Goal: Check status

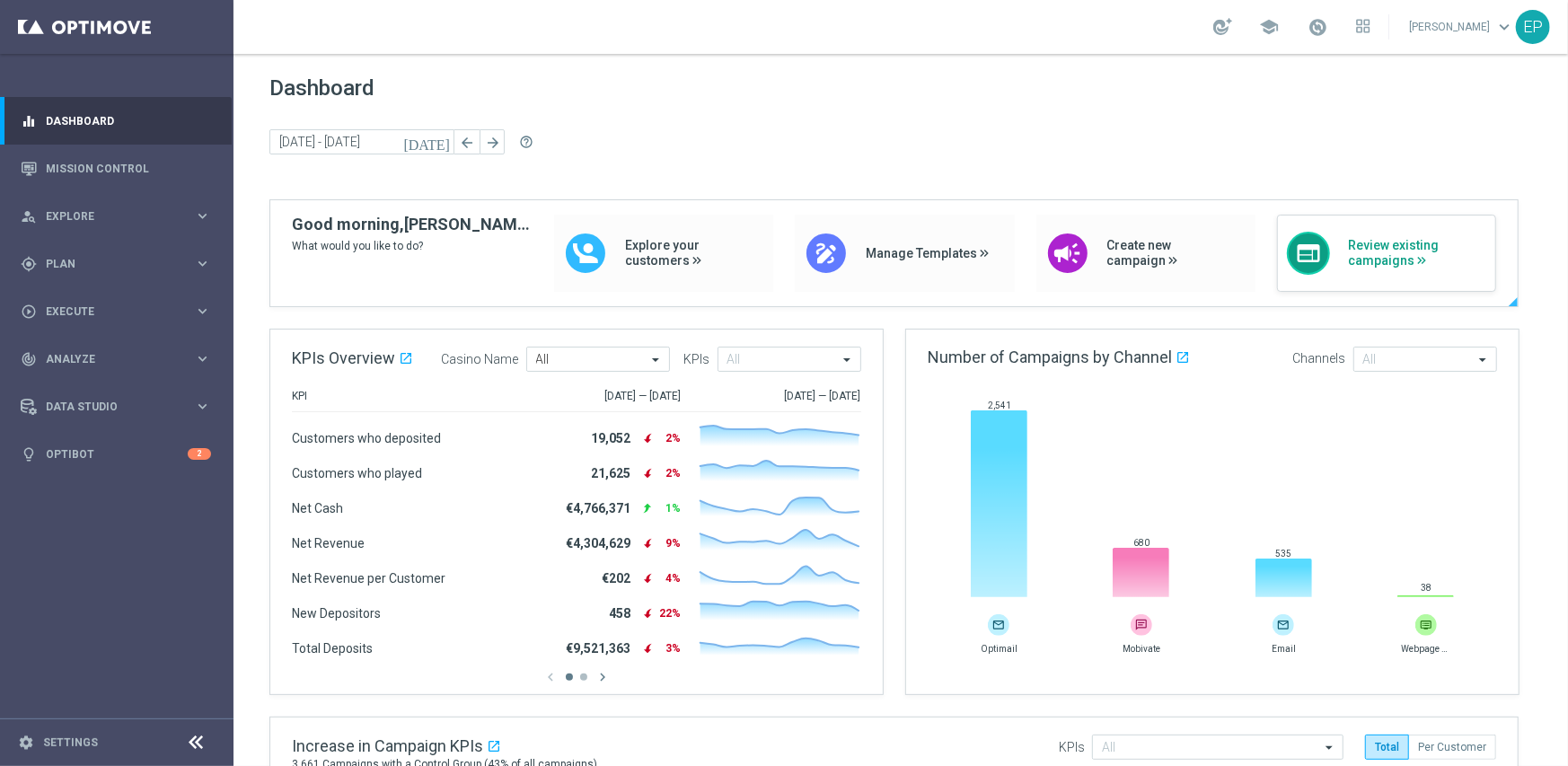
click at [1400, 246] on span "Review existing campaigns" at bounding box center [1417, 253] width 139 height 31
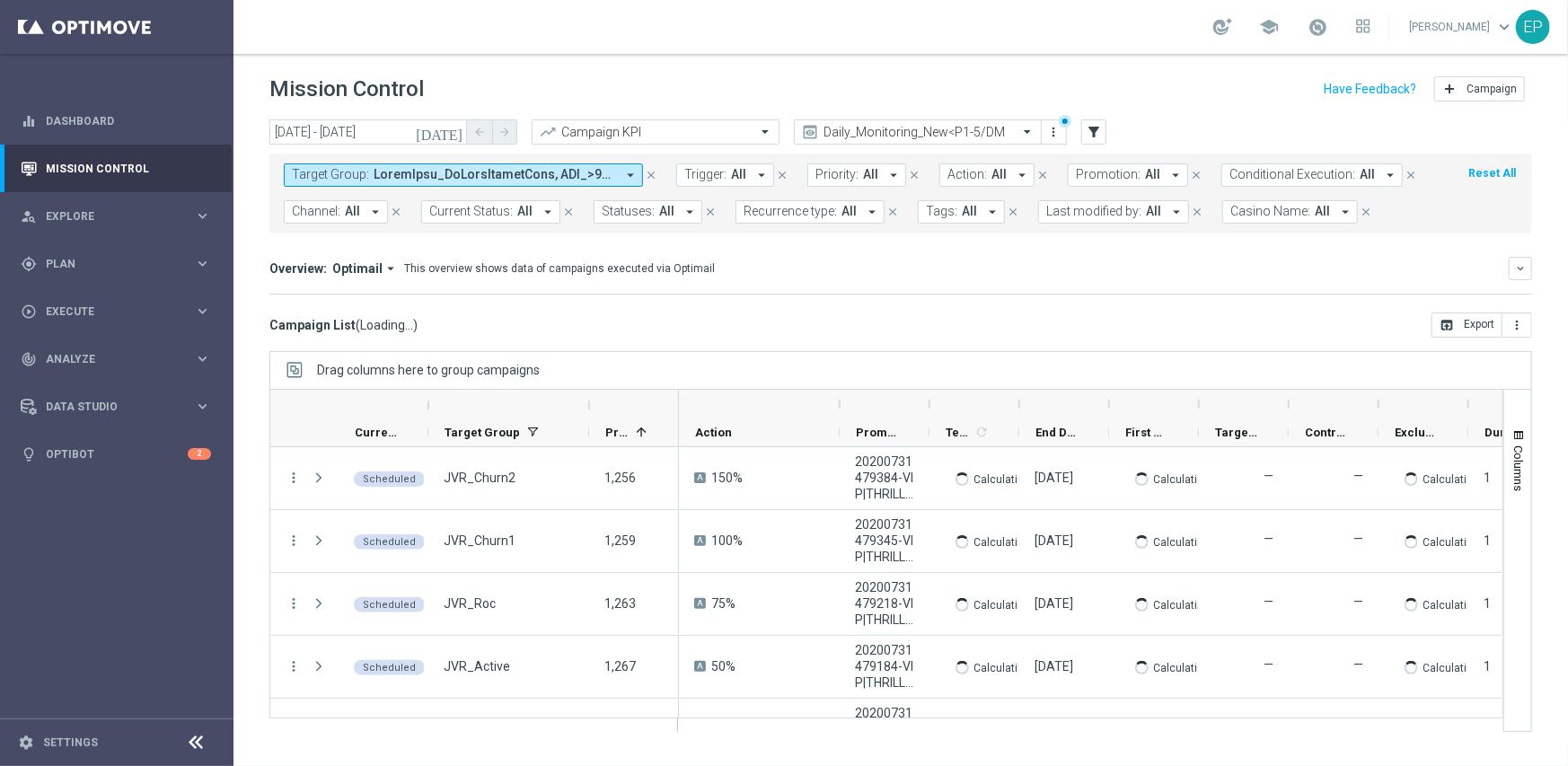
click at [197, 738] on icon at bounding box center [196, 743] width 21 height 21
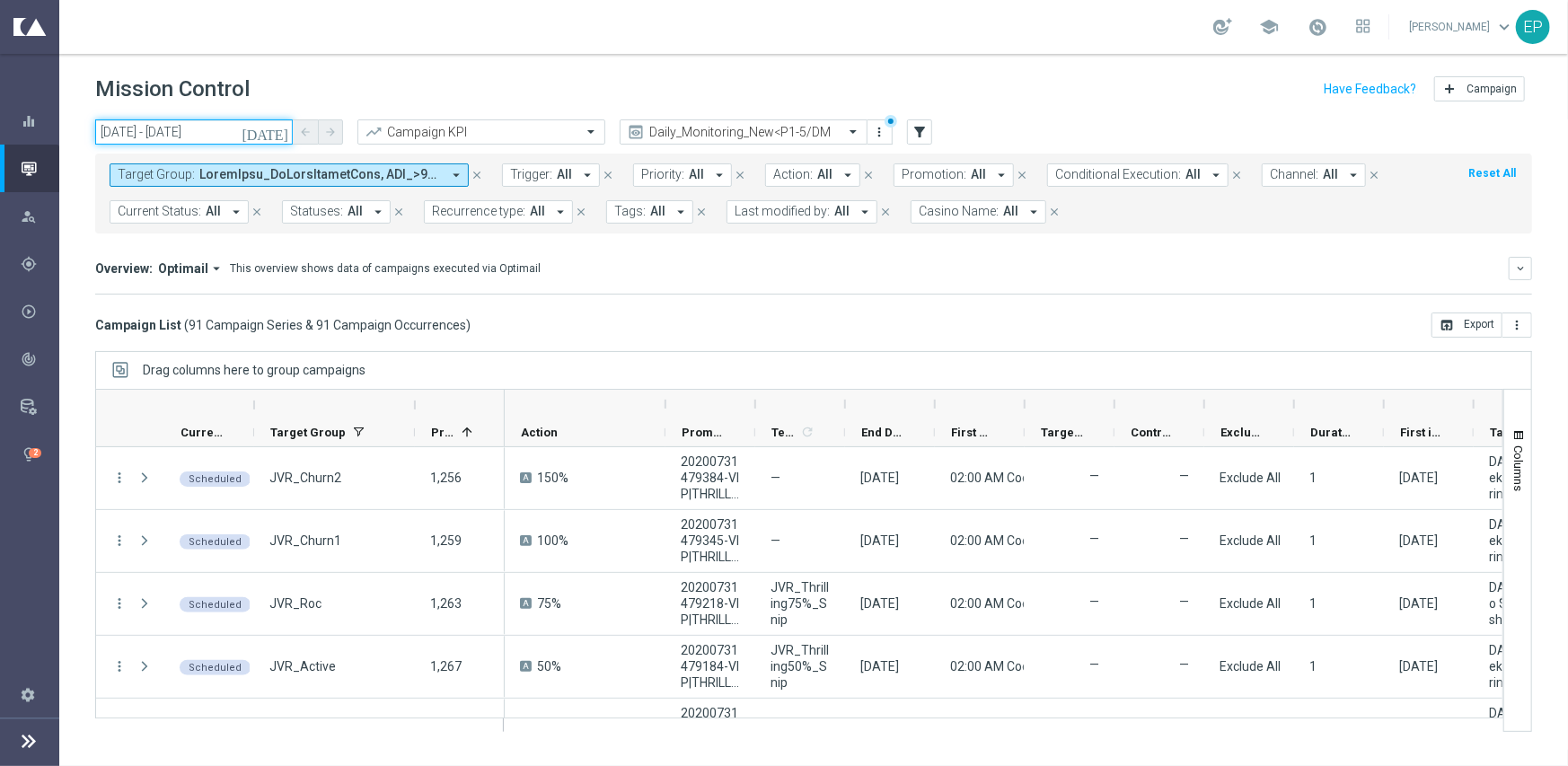
click at [150, 138] on input "[DATE] - [DATE]" at bounding box center [193, 132] width 197 height 25
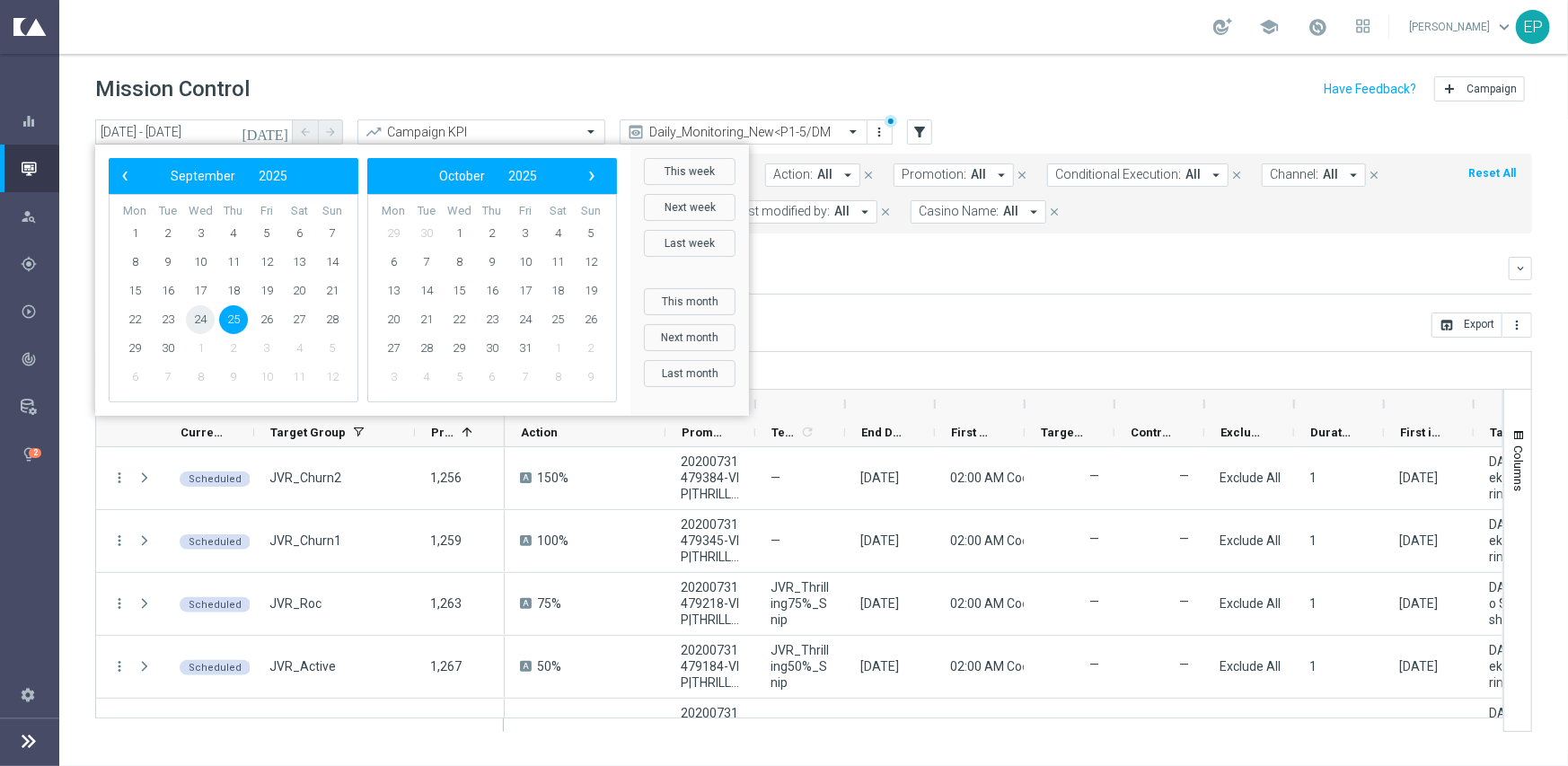
click at [197, 317] on span "24" at bounding box center [200, 319] width 29 height 29
type input "[DATE] - [DATE]"
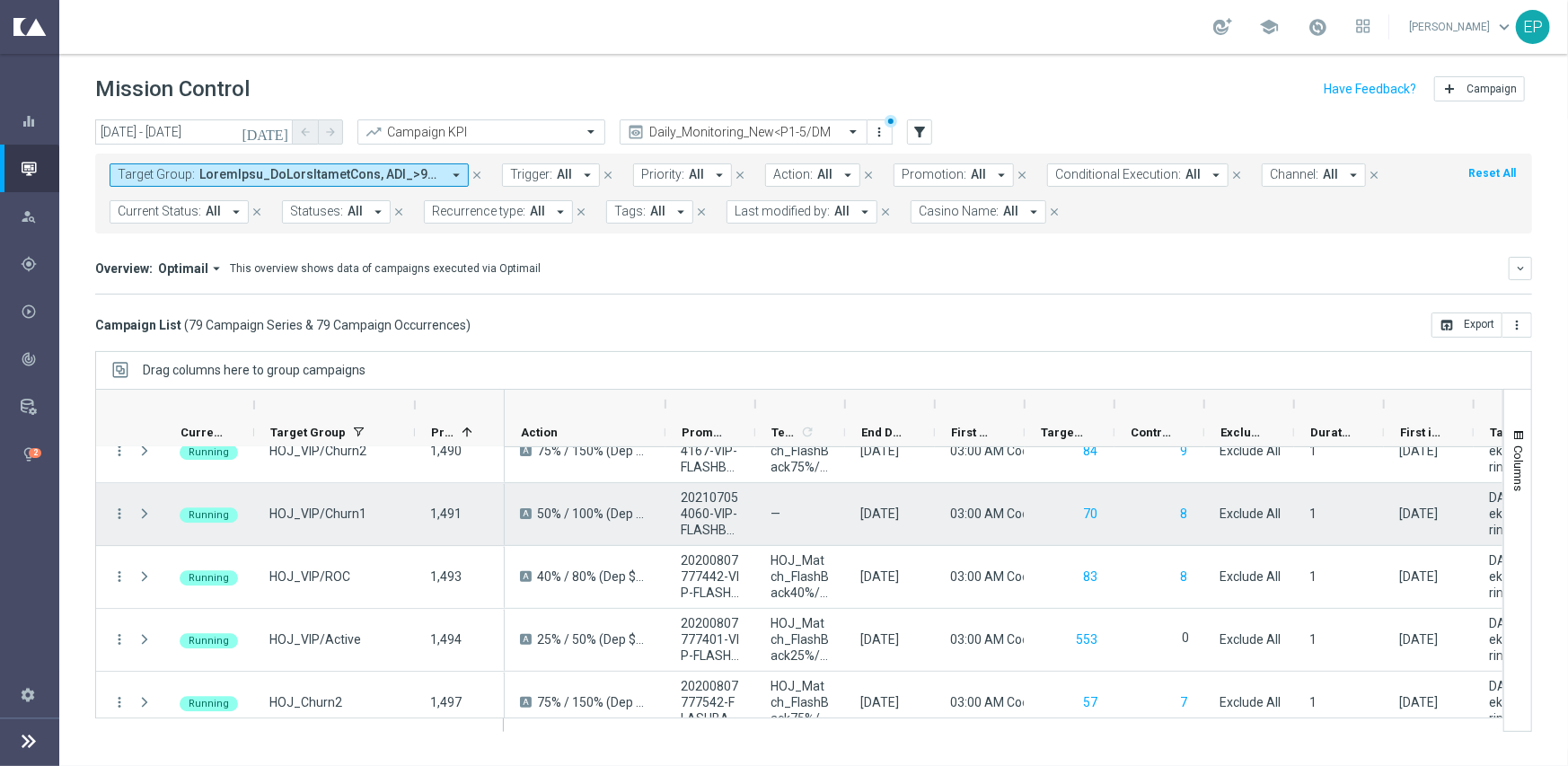
scroll to position [3055, 0]
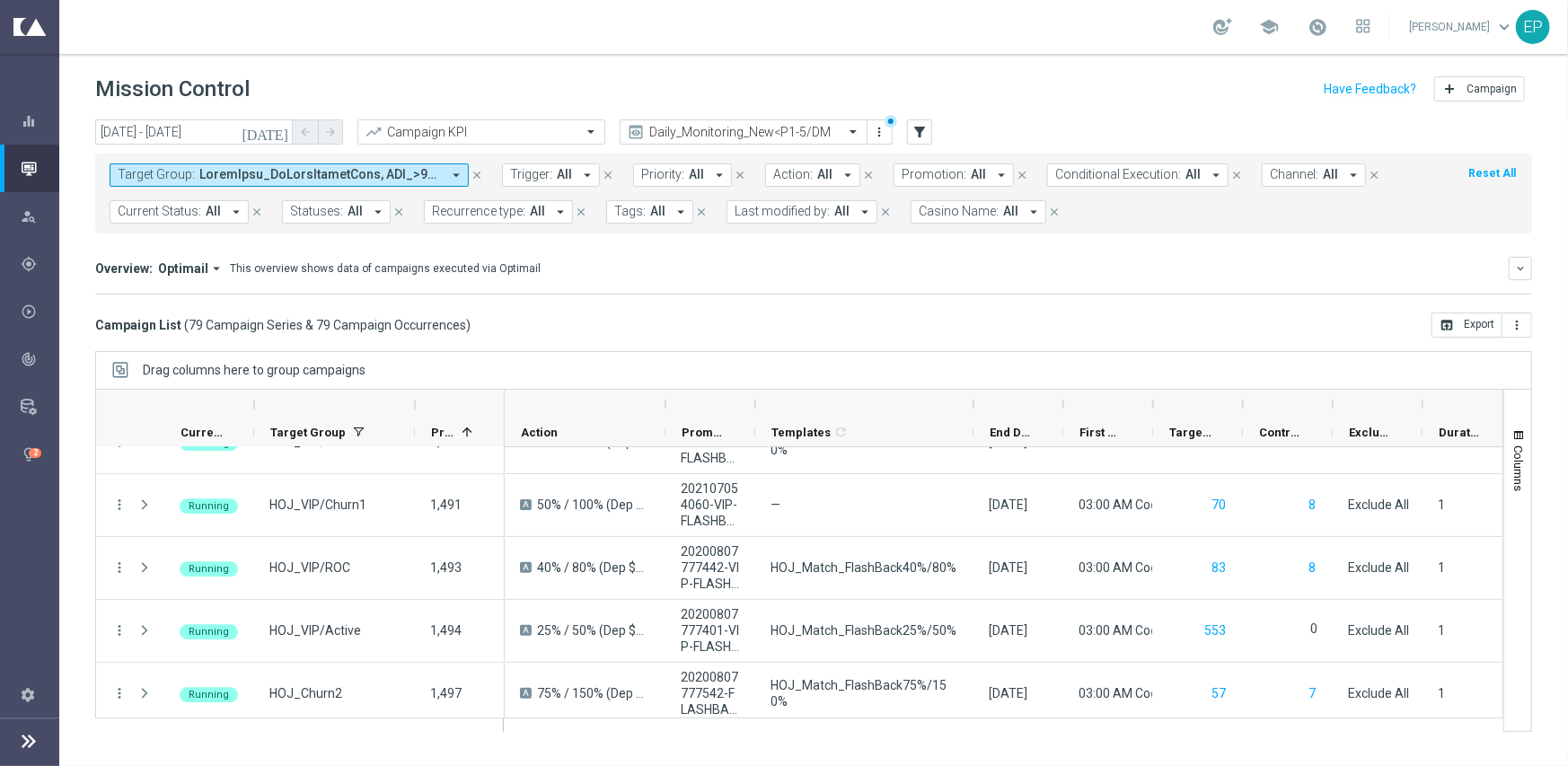
drag, startPoint x: 843, startPoint y: 416, endPoint x: 971, endPoint y: 413, distance: 128.0
click at [971, 413] on div at bounding box center [973, 404] width 7 height 29
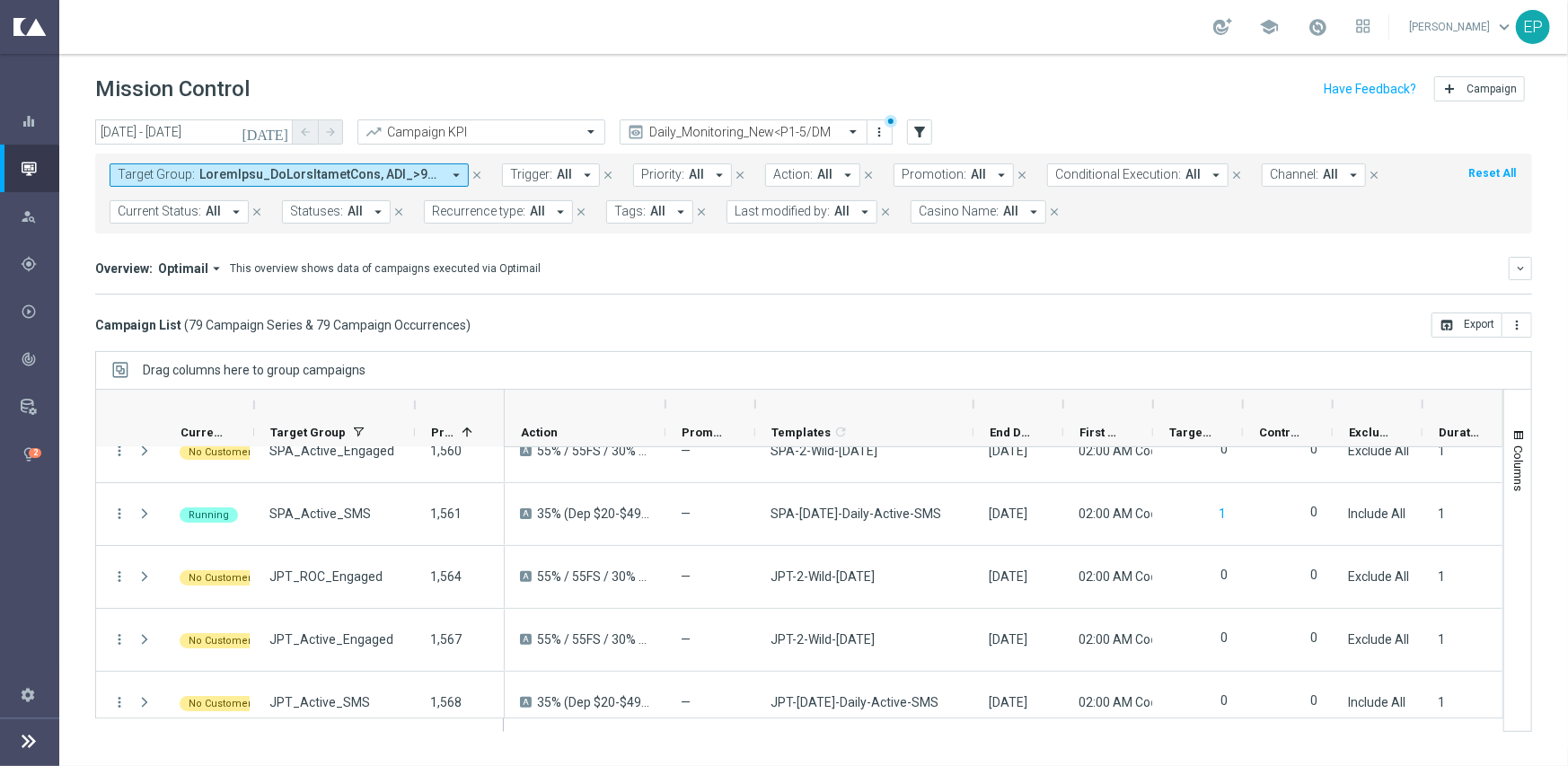
scroll to position [4697, 0]
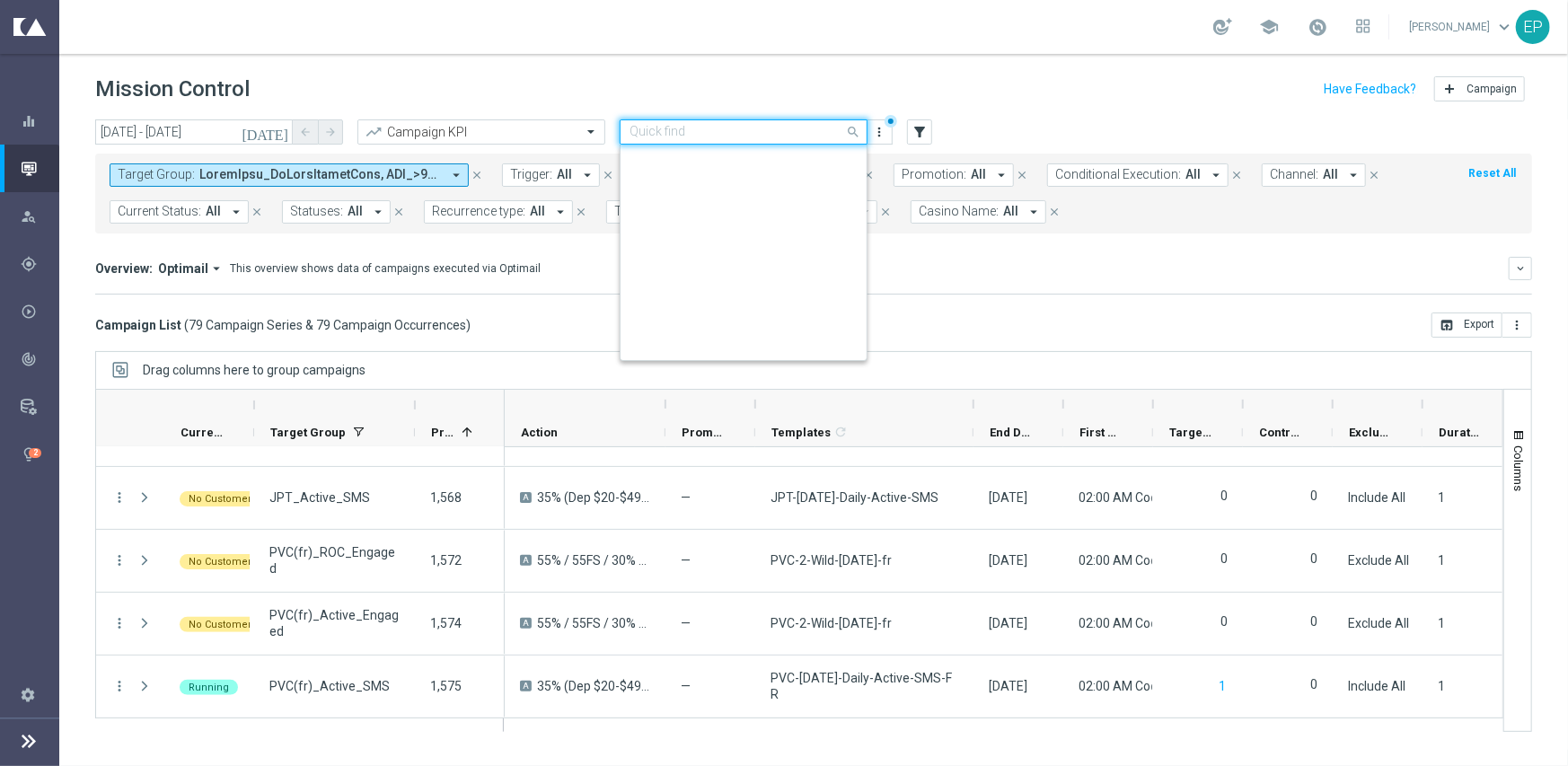
click at [791, 120] on div "Quick find Daily_Monitoring_New<P1-5/DM" at bounding box center [744, 132] width 248 height 25
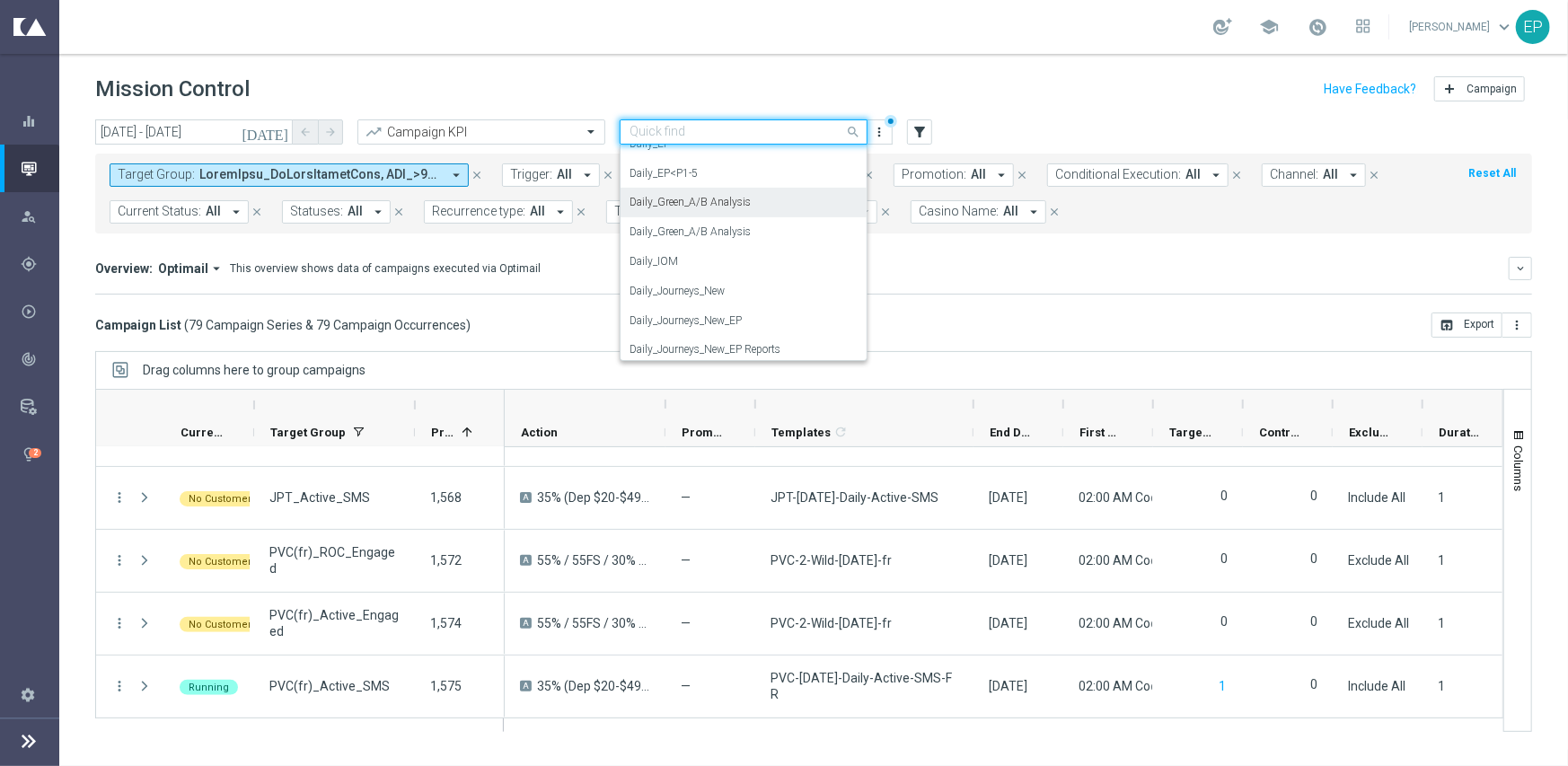
scroll to position [382, 0]
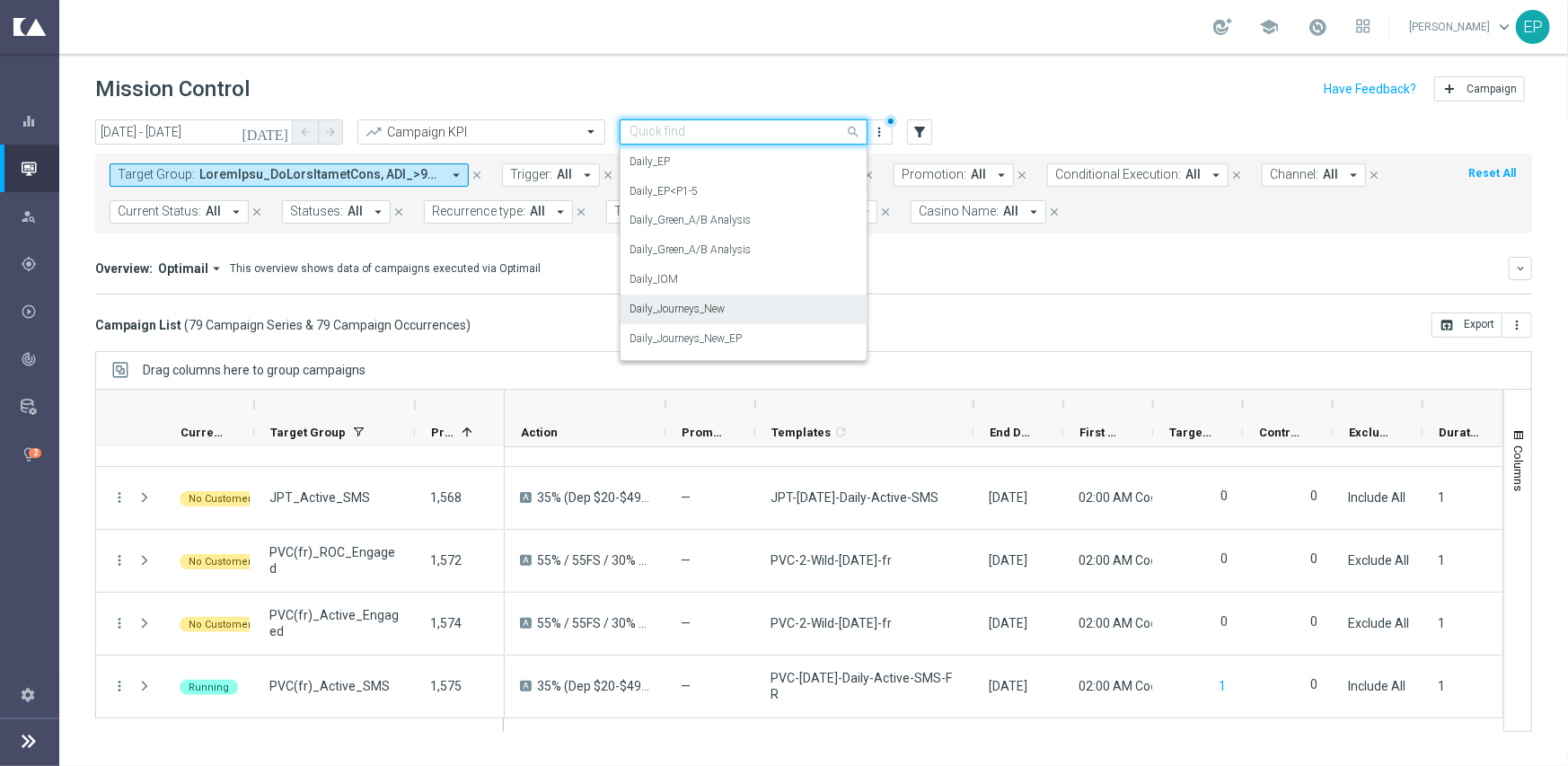
click at [757, 308] on div "Daily_Journeys_New" at bounding box center [744, 309] width 228 height 30
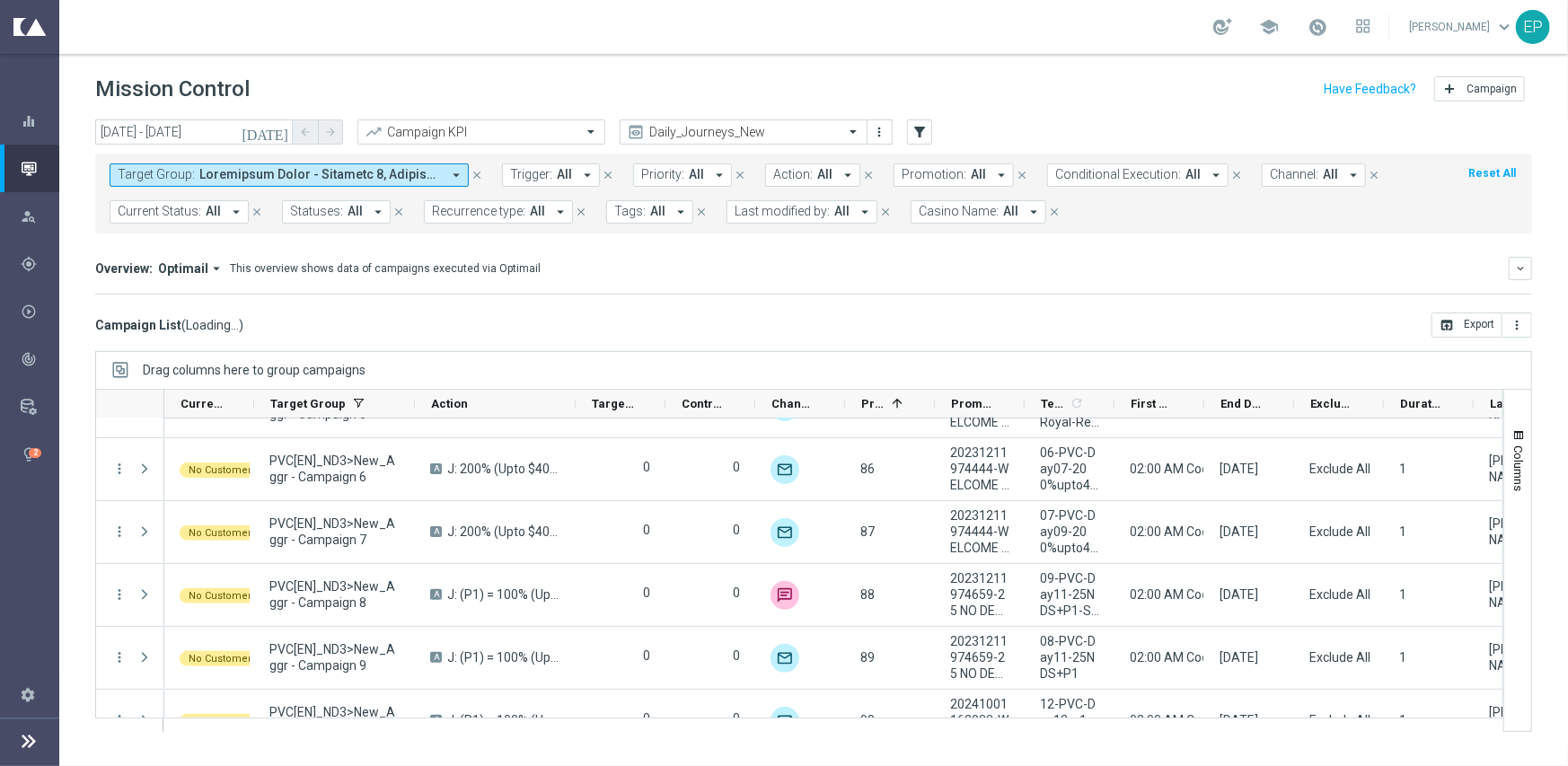
scroll to position [4663, 0]
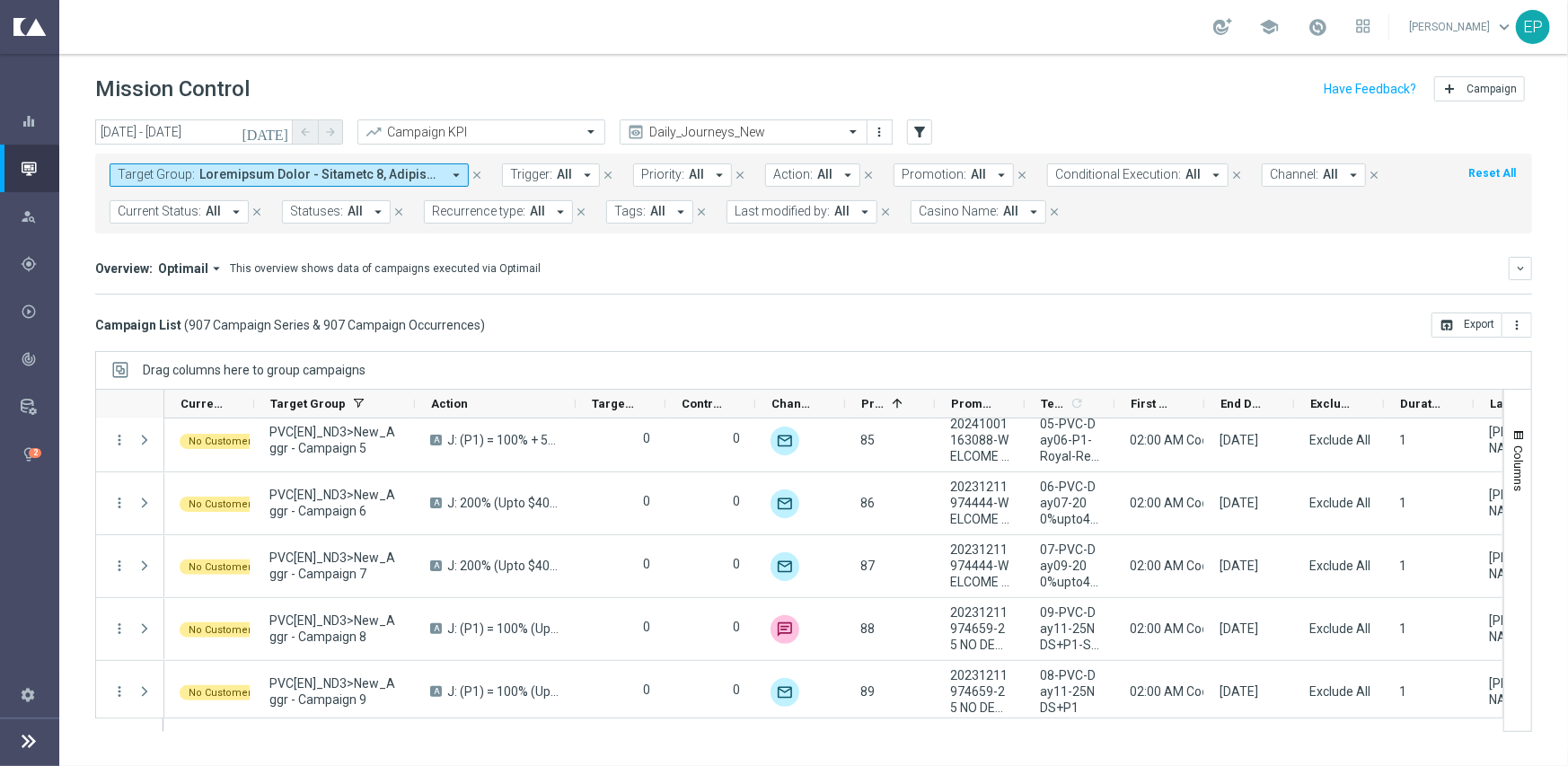
click at [177, 210] on span "Current Status:" at bounding box center [159, 212] width 84 height 15
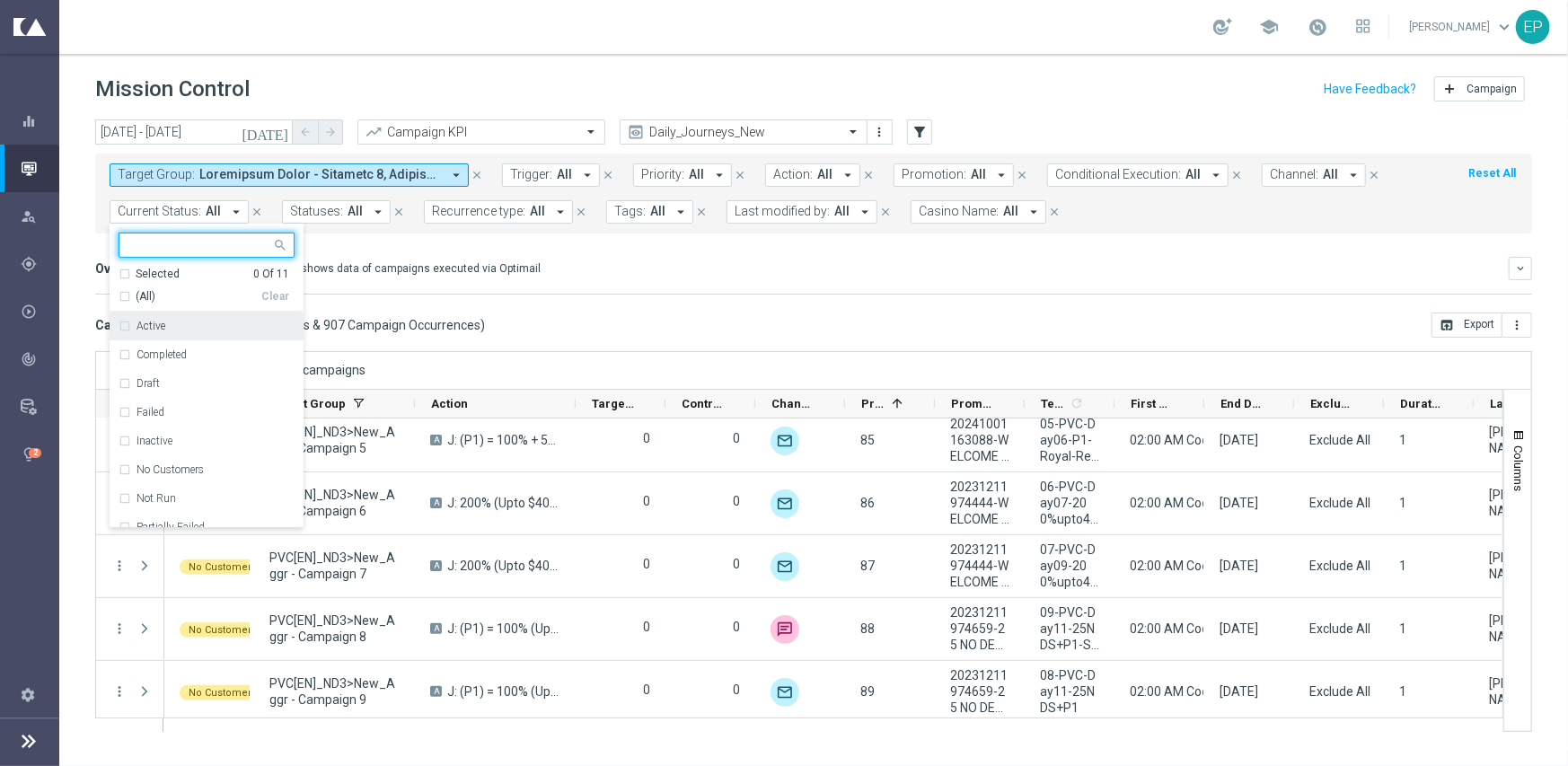
click at [140, 295] on span "(All)" at bounding box center [145, 297] width 20 height 15
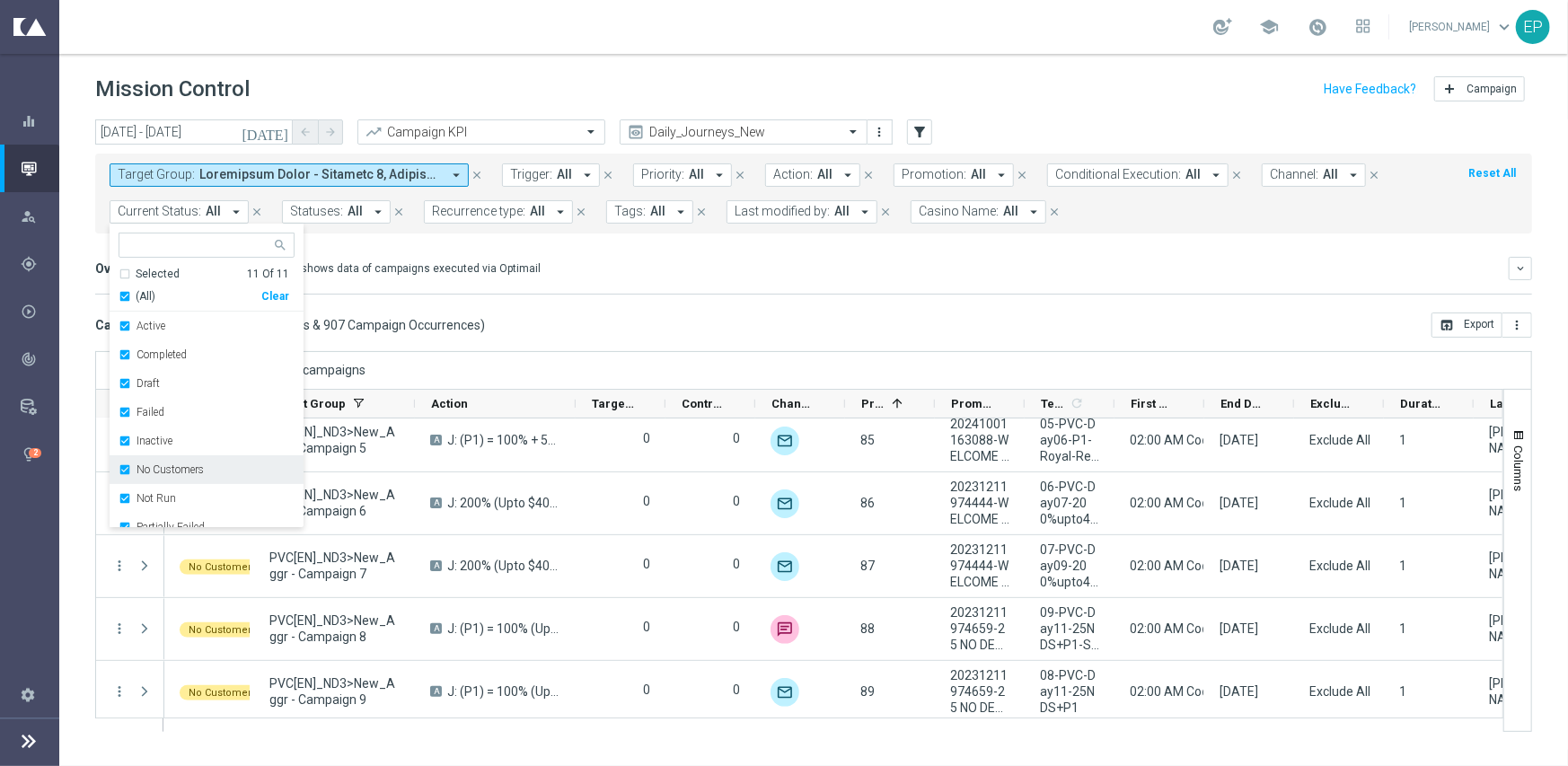
click at [166, 476] on div "No Customers" at bounding box center [206, 470] width 176 height 29
click at [170, 498] on label "Running" at bounding box center [157, 495] width 41 height 11
click at [724, 304] on mini-dashboard "Overview: Optimail arrow_drop_down This overview shows data of campaigns execut…" at bounding box center [814, 273] width 1437 height 79
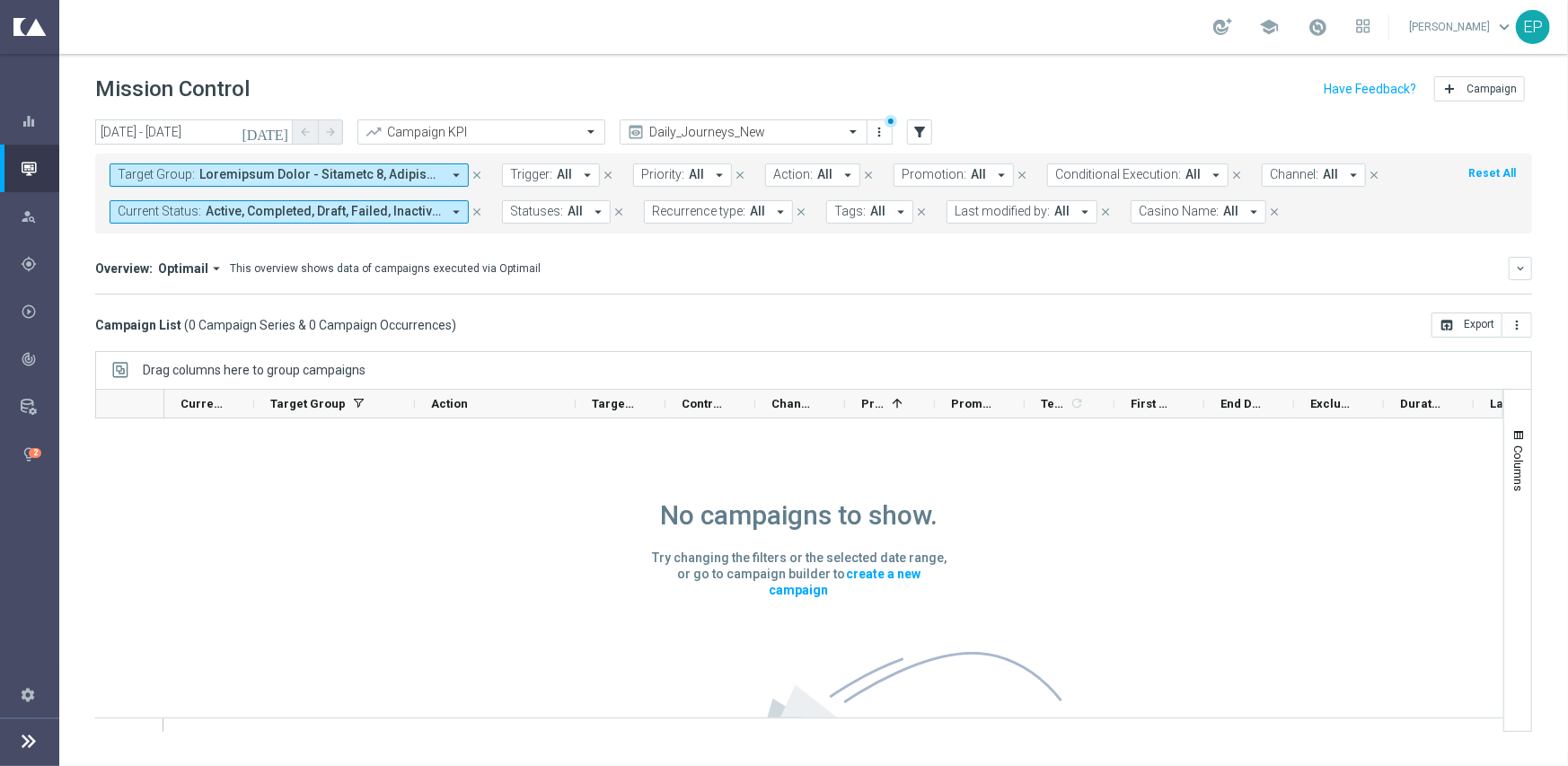
scroll to position [0, 0]
